Goal: Task Accomplishment & Management: Manage account settings

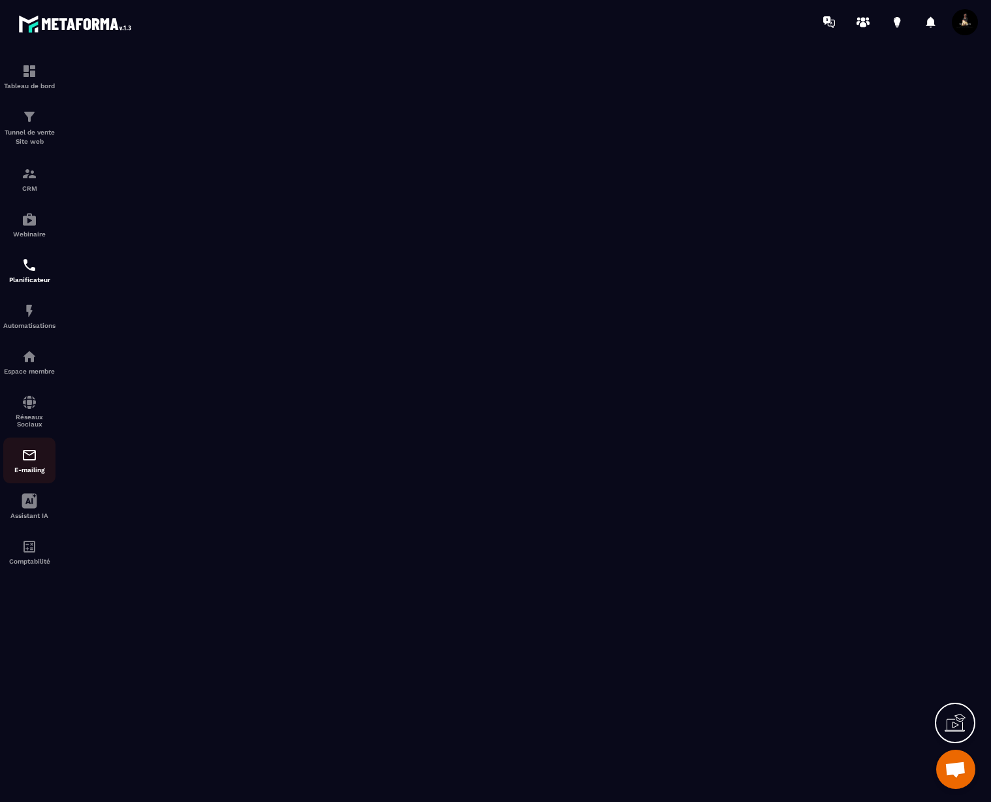
click at [27, 457] on img at bounding box center [30, 455] width 16 height 16
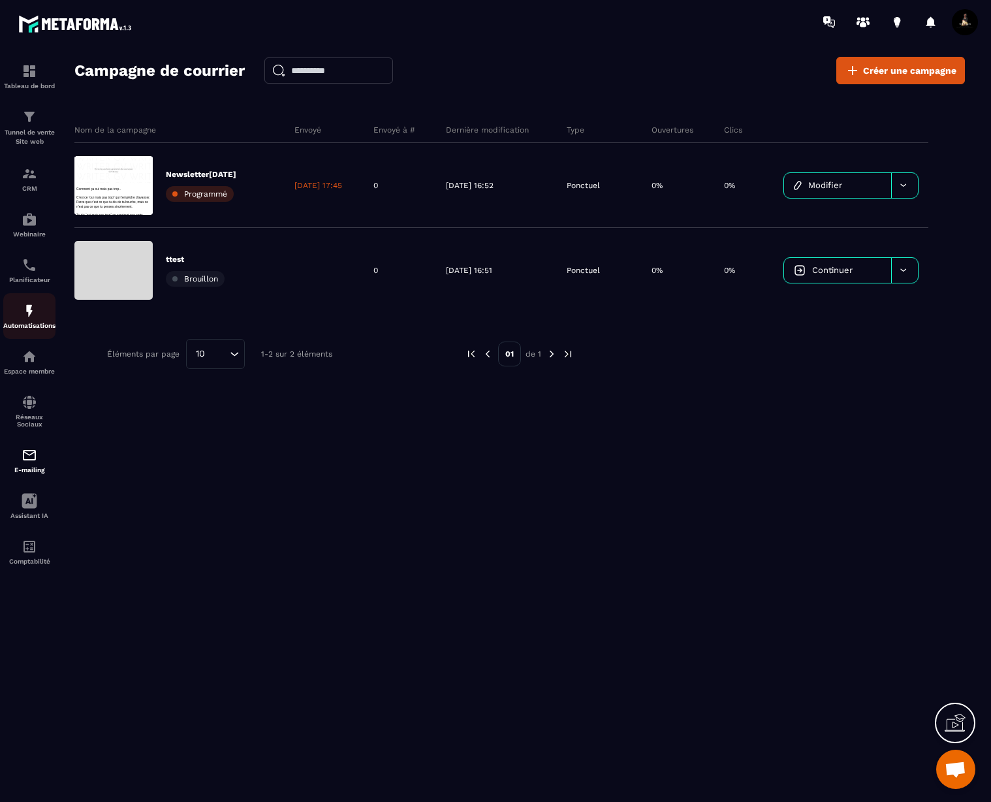
click at [33, 300] on link "Automatisations" at bounding box center [29, 316] width 52 height 46
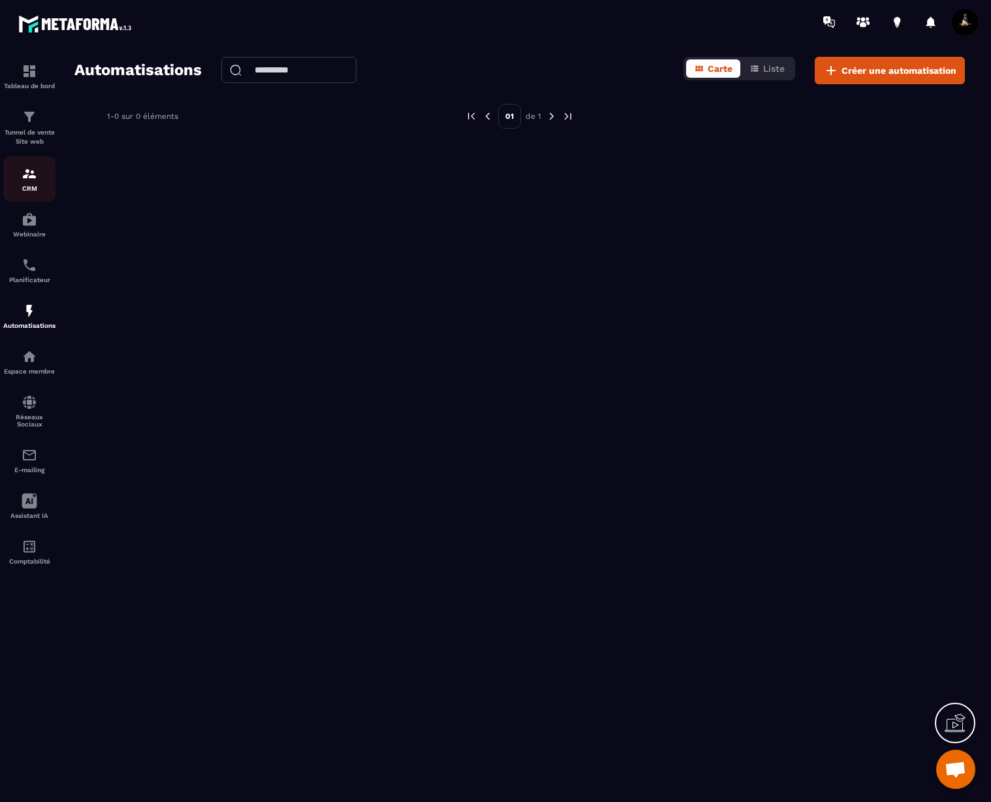
click at [37, 191] on p "CRM" at bounding box center [29, 188] width 52 height 7
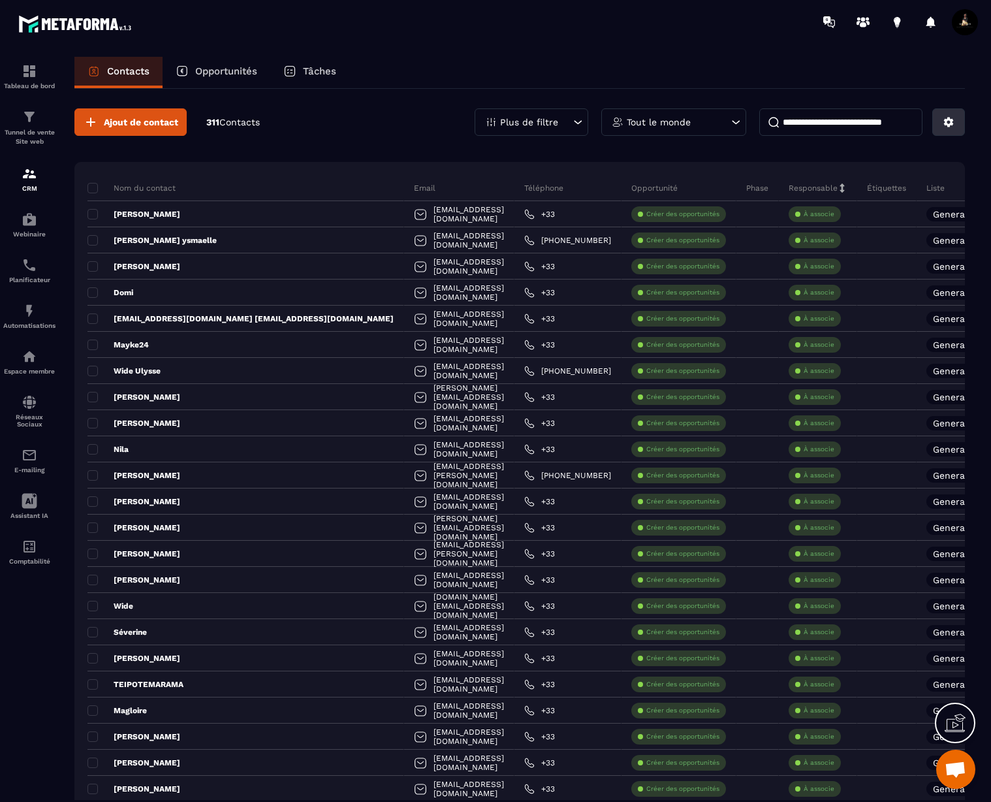
click at [948, 129] on button at bounding box center [948, 121] width 33 height 27
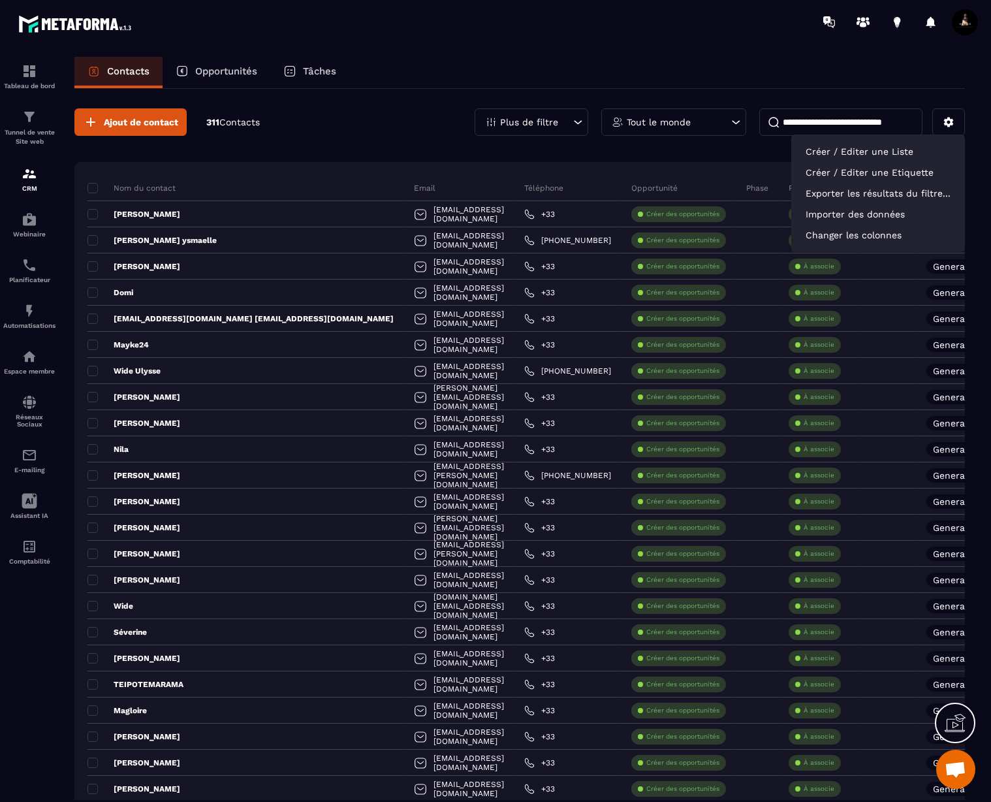
click at [882, 66] on div "Contacts Opportunités Tâches" at bounding box center [519, 72] width 890 height 31
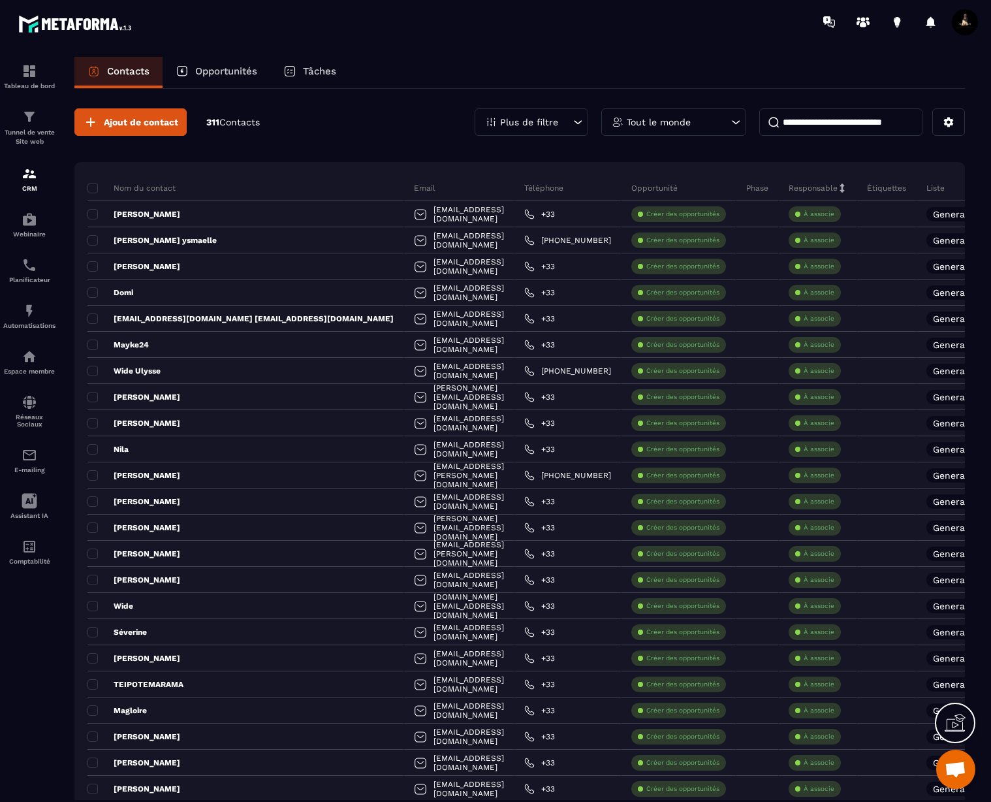
click at [971, 22] on span at bounding box center [965, 22] width 26 height 26
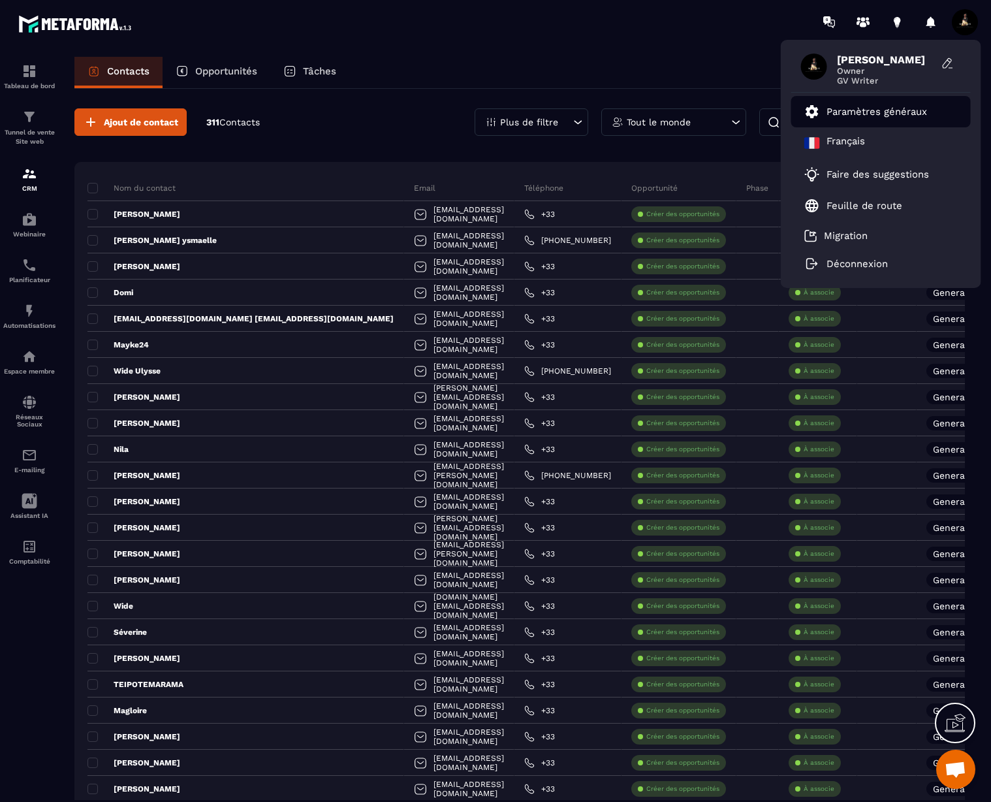
click at [893, 116] on p "Paramètres généraux" at bounding box center [876, 112] width 101 height 12
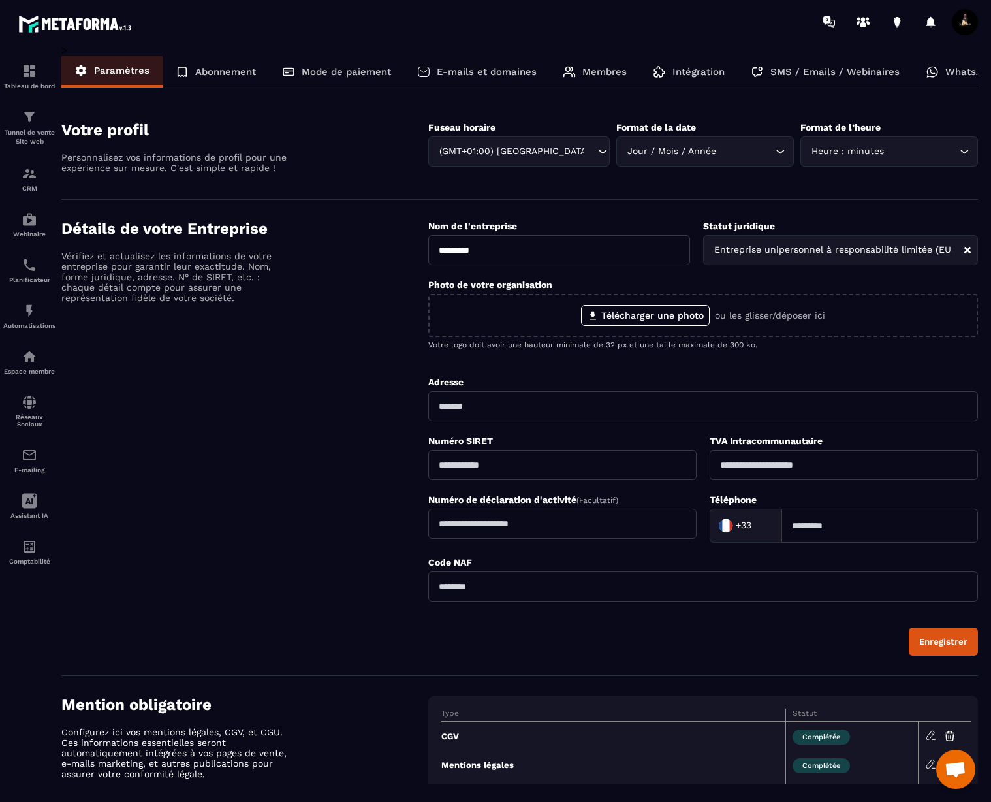
click at [807, 67] on p "SMS / Emails / Webinaires" at bounding box center [834, 72] width 129 height 12
